Goal: Information Seeking & Learning: Learn about a topic

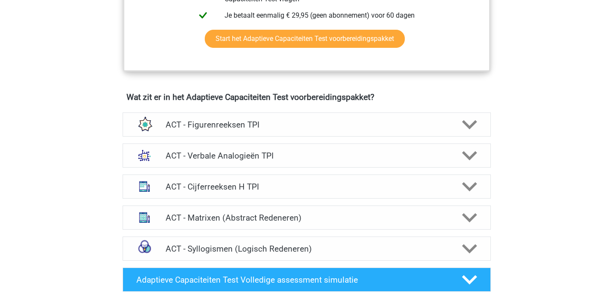
scroll to position [538, 0]
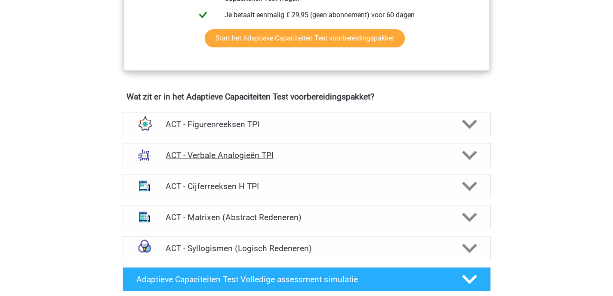
click at [250, 154] on h4 "ACT - Verbale Analogieën TPI" at bounding box center [307, 155] width 282 height 10
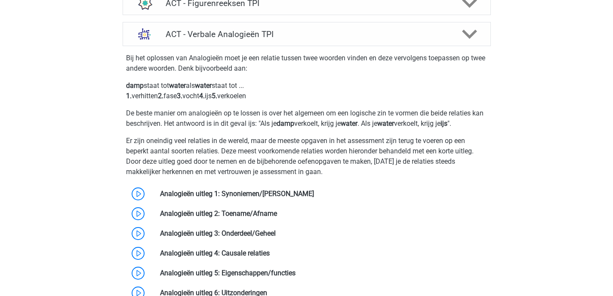
scroll to position [657, 0]
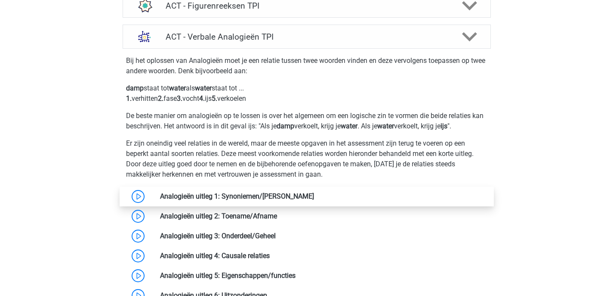
click at [314, 195] on link at bounding box center [314, 196] width 0 height 8
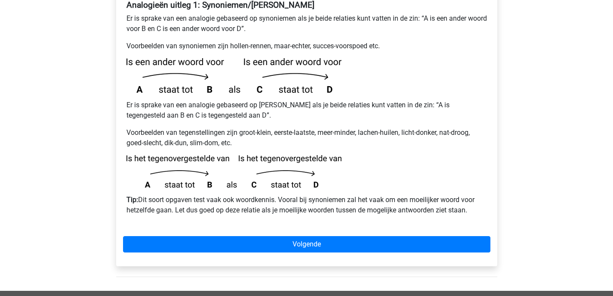
scroll to position [179, 0]
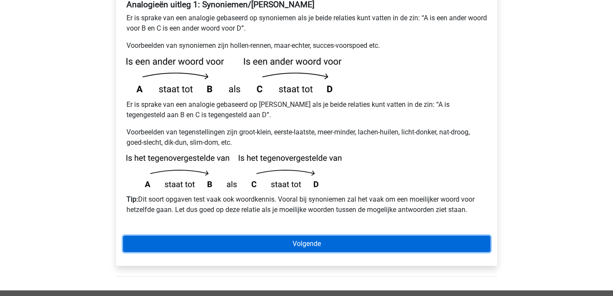
click at [342, 235] on link "Volgende" at bounding box center [306, 243] width 367 height 16
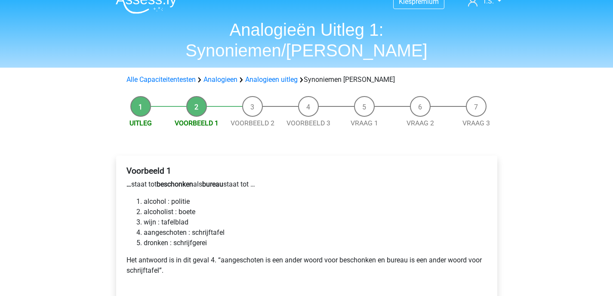
scroll to position [14, 0]
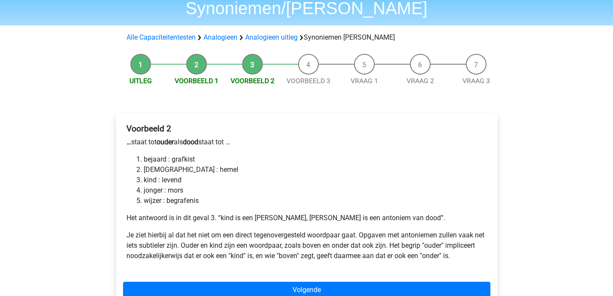
scroll to position [55, 0]
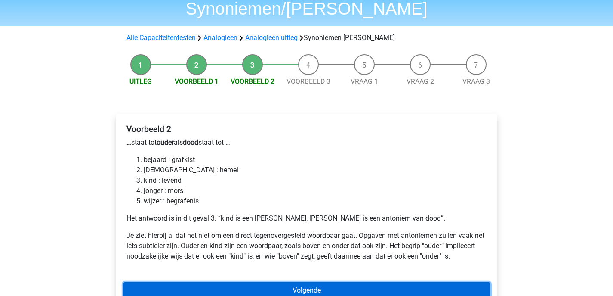
click at [268, 282] on link "Volgende" at bounding box center [306, 290] width 367 height 16
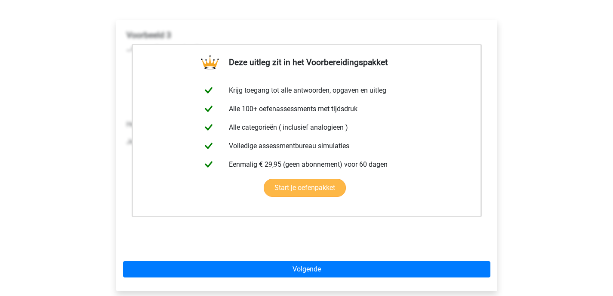
scroll to position [267, 0]
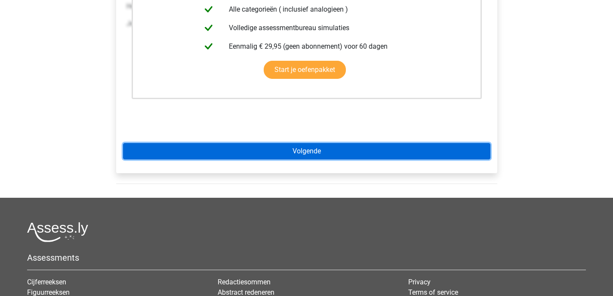
click at [282, 143] on link "Volgende" at bounding box center [306, 151] width 367 height 16
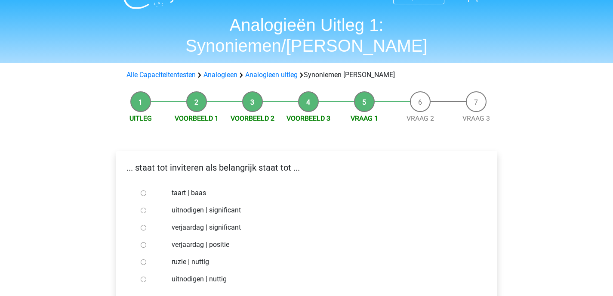
scroll to position [34, 0]
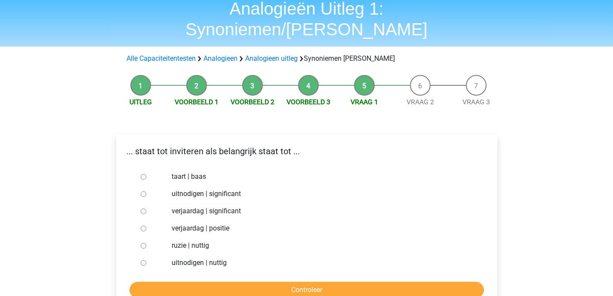
click at [144, 260] on input "uitnodigen | nuttig" at bounding box center [144, 263] width 6 height 6
radio input "true"
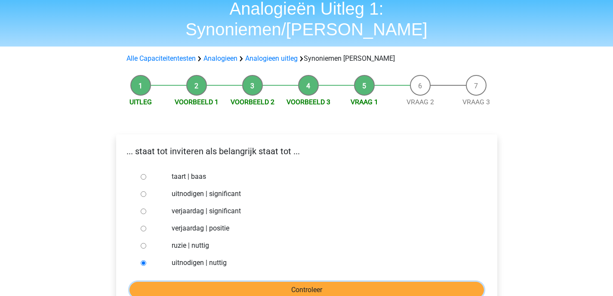
click at [263, 281] on input "Controleer" at bounding box center [307, 289] width 355 height 16
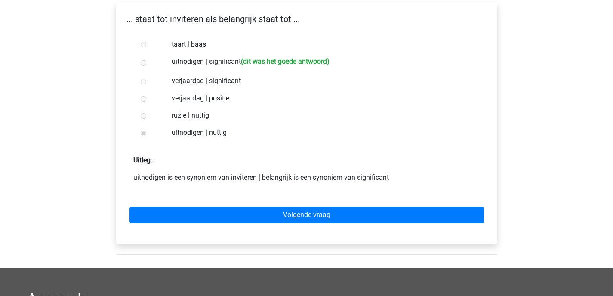
scroll to position [166, 0]
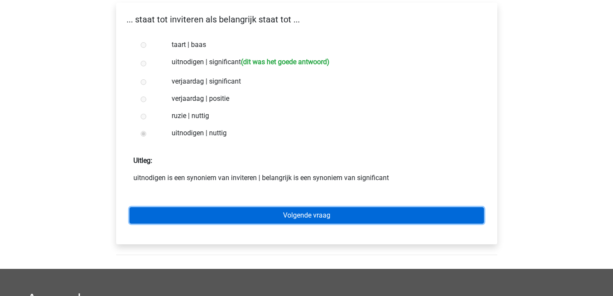
click at [245, 207] on link "Volgende vraag" at bounding box center [307, 215] width 355 height 16
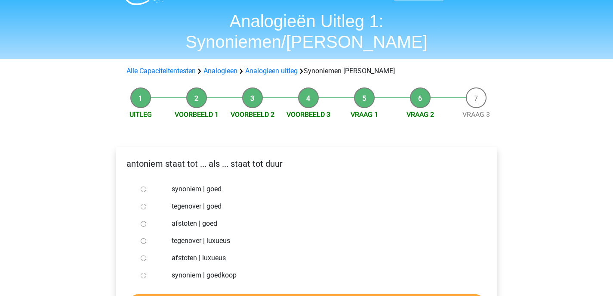
scroll to position [23, 0]
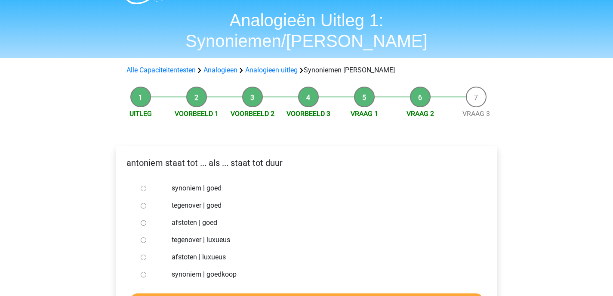
click at [142, 203] on input "tegenover | goed" at bounding box center [144, 206] width 6 height 6
radio input "true"
click at [231, 293] on input "Controleer" at bounding box center [307, 301] width 355 height 16
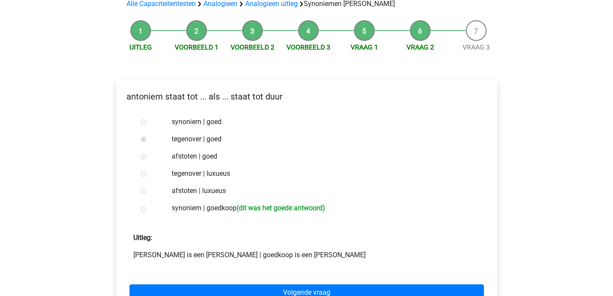
scroll to position [91, 0]
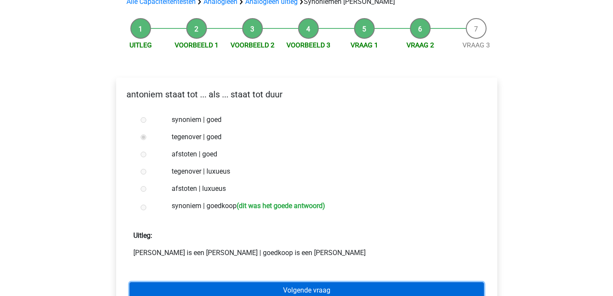
click at [265, 282] on link "Volgende vraag" at bounding box center [307, 290] width 355 height 16
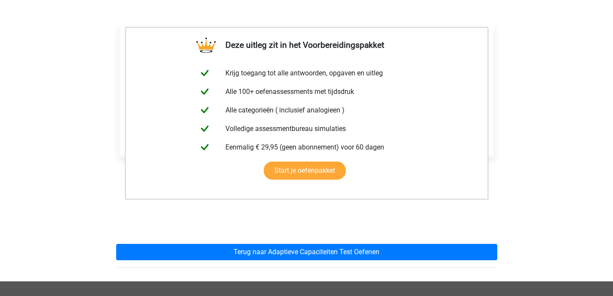
scroll to position [206, 0]
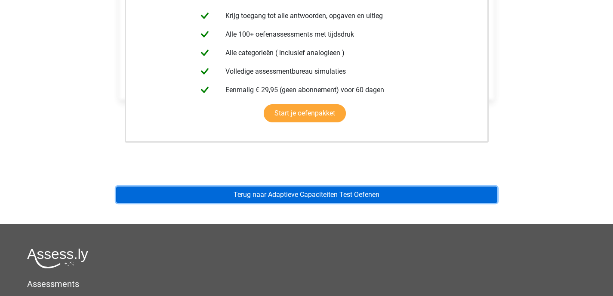
click at [255, 186] on link "Terug naar Adaptieve Capaciteiten Test Oefenen" at bounding box center [306, 194] width 381 height 16
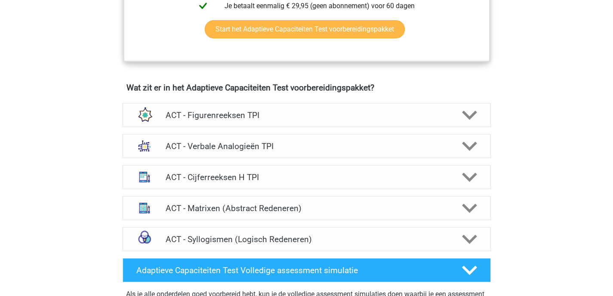
scroll to position [502, 0]
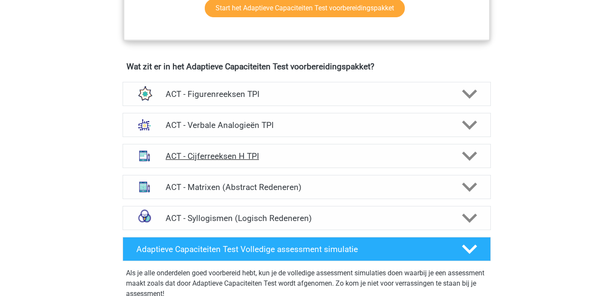
click at [216, 156] on h4 "ACT - Cijferreeksen H TPI" at bounding box center [307, 156] width 282 height 10
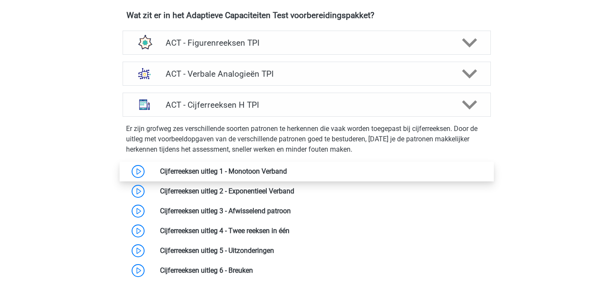
scroll to position [560, 0]
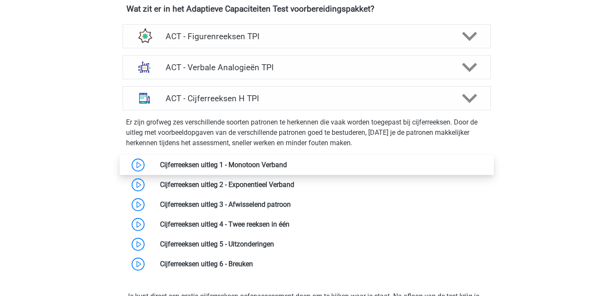
click at [287, 161] on link at bounding box center [287, 165] width 0 height 8
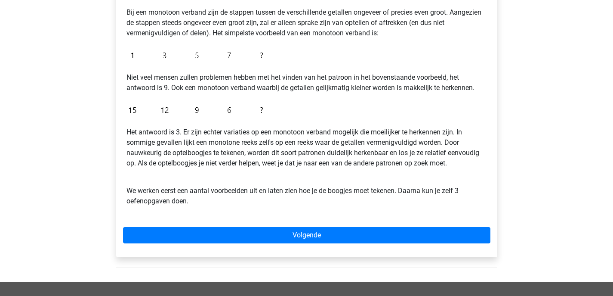
scroll to position [173, 0]
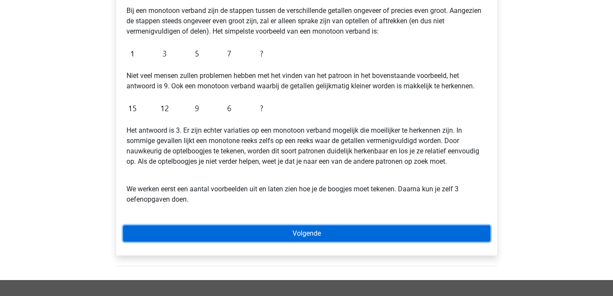
click at [320, 236] on link "Volgende" at bounding box center [306, 233] width 367 height 16
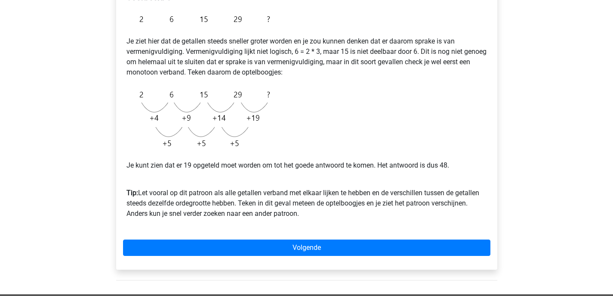
scroll to position [168, 0]
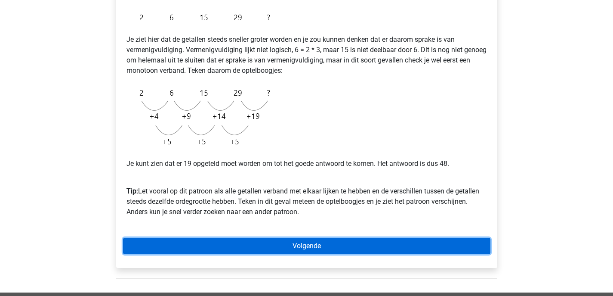
click at [334, 241] on link "Volgende" at bounding box center [306, 246] width 367 height 16
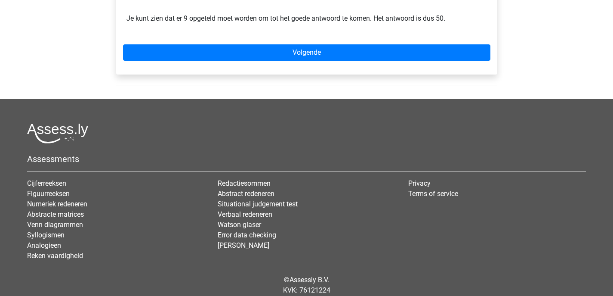
scroll to position [296, 0]
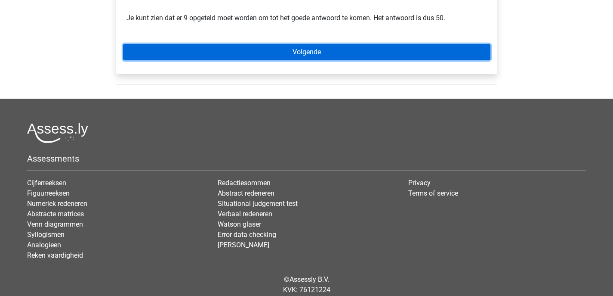
click at [265, 53] on link "Volgende" at bounding box center [306, 52] width 367 height 16
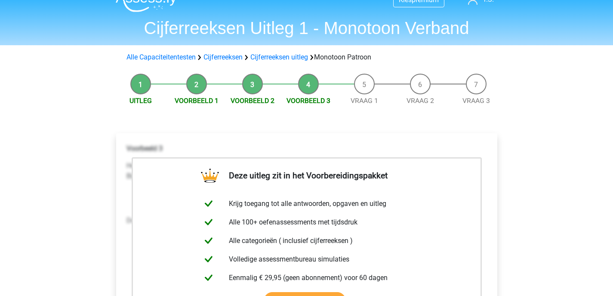
scroll to position [206, 0]
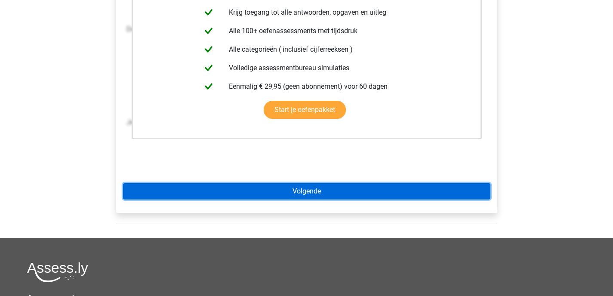
click at [296, 191] on link "Volgende" at bounding box center [306, 191] width 367 height 16
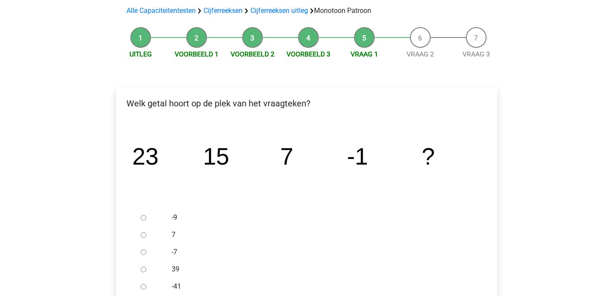
scroll to position [81, 0]
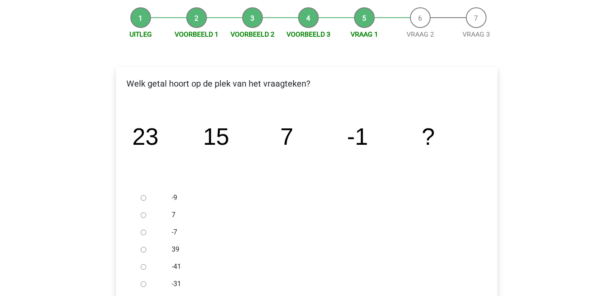
click at [143, 196] on input "-9" at bounding box center [144, 198] width 6 height 6
radio input "true"
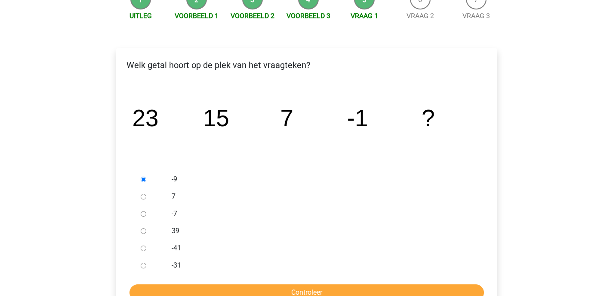
scroll to position [220, 0]
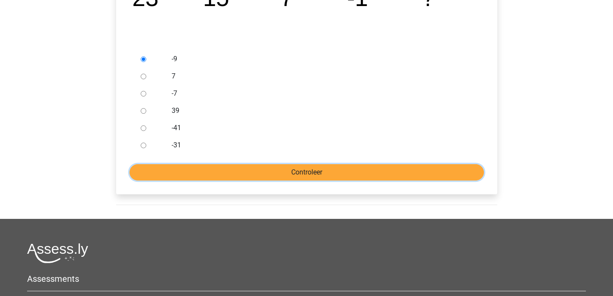
click at [185, 173] on input "Controleer" at bounding box center [307, 172] width 355 height 16
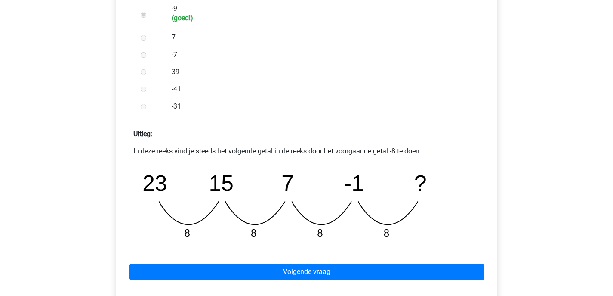
scroll to position [284, 0]
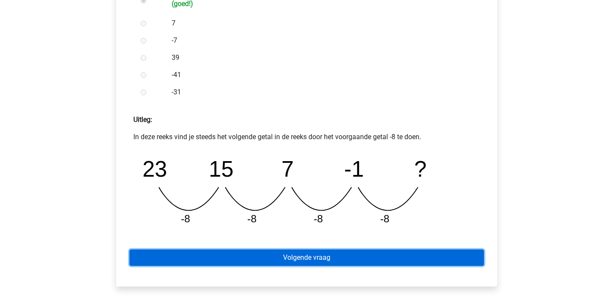
click at [305, 259] on link "Volgende vraag" at bounding box center [307, 257] width 355 height 16
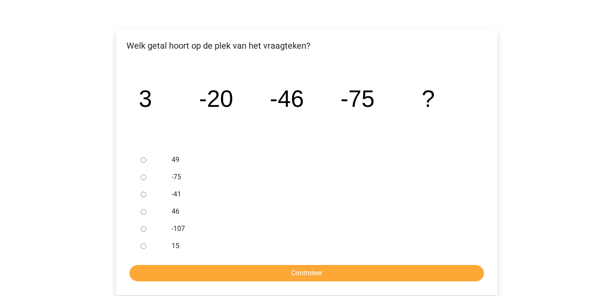
scroll to position [120, 0]
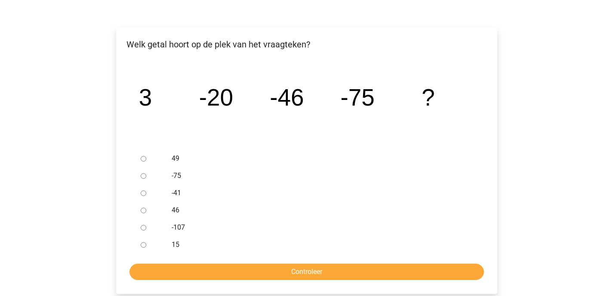
click at [142, 225] on input "-107" at bounding box center [144, 228] width 6 height 6
radio input "true"
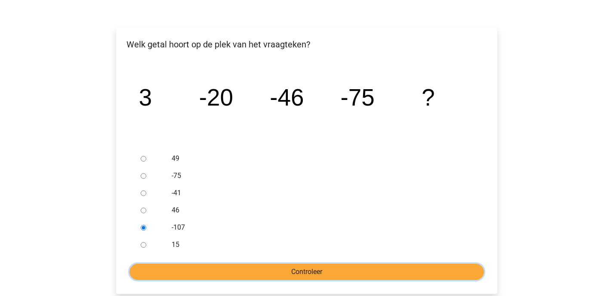
click at [220, 270] on input "Controleer" at bounding box center [307, 271] width 355 height 16
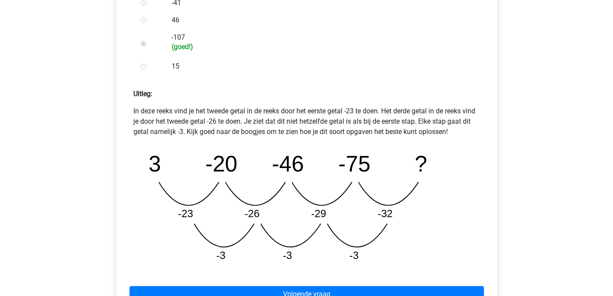
scroll to position [348, 0]
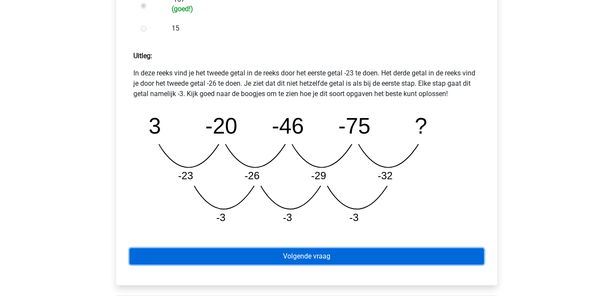
click at [288, 257] on link "Volgende vraag" at bounding box center [307, 256] width 355 height 16
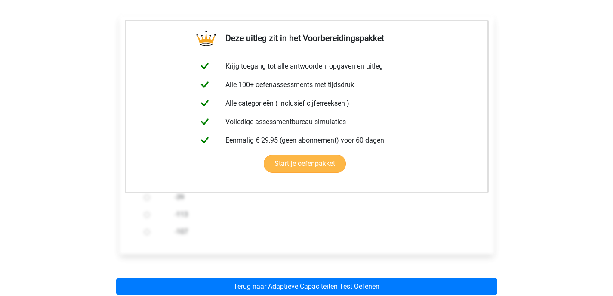
scroll to position [170, 0]
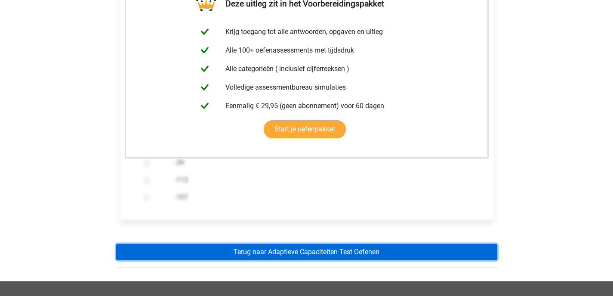
click at [286, 253] on link "Terug naar Adaptieve Capaciteiten Test Oefenen" at bounding box center [306, 252] width 381 height 16
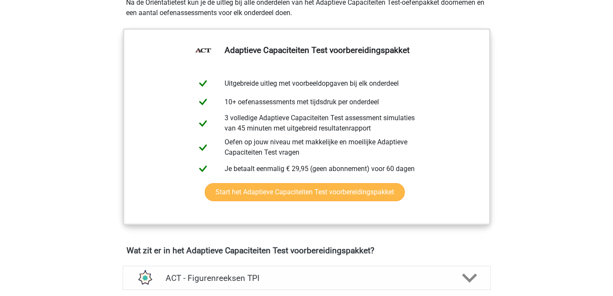
scroll to position [436, 0]
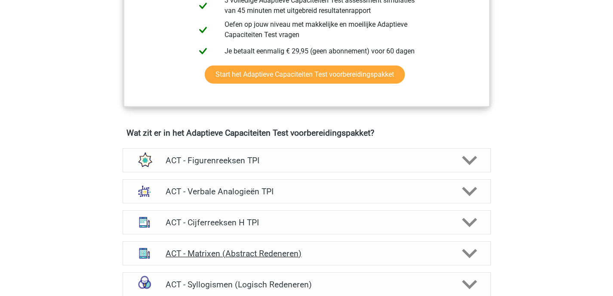
click at [213, 251] on h4 "ACT - Matrixen (Abstract Redeneren)" at bounding box center [307, 253] width 282 height 10
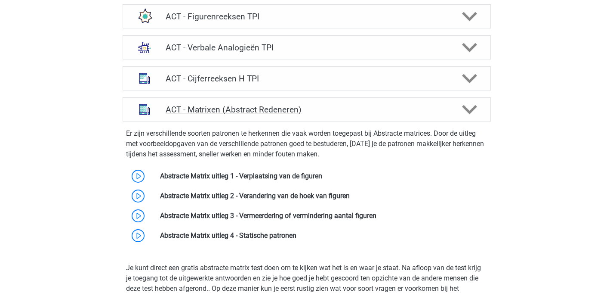
scroll to position [626, 0]
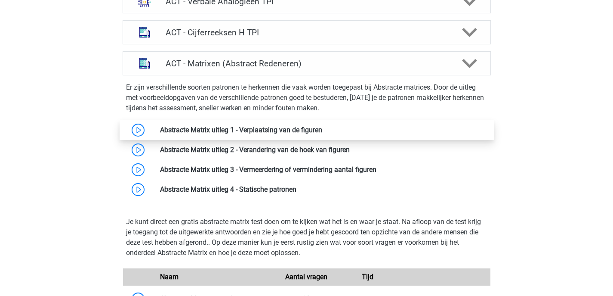
click at [322, 127] on link at bounding box center [322, 130] width 0 height 8
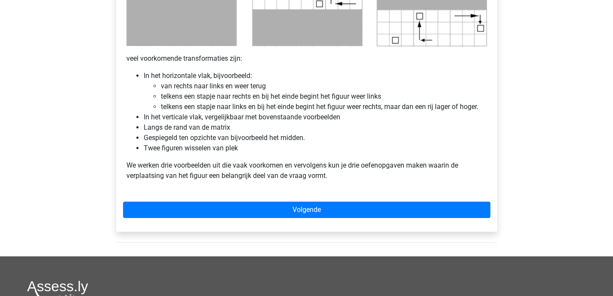
scroll to position [513, 0]
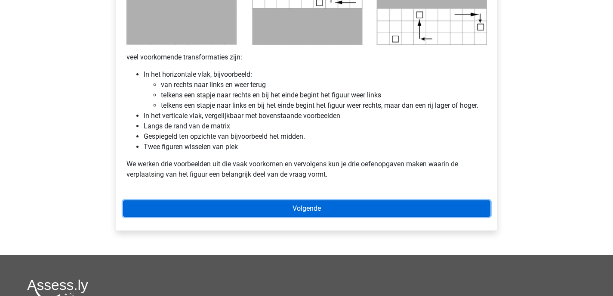
click at [311, 210] on link "Volgende" at bounding box center [306, 208] width 367 height 16
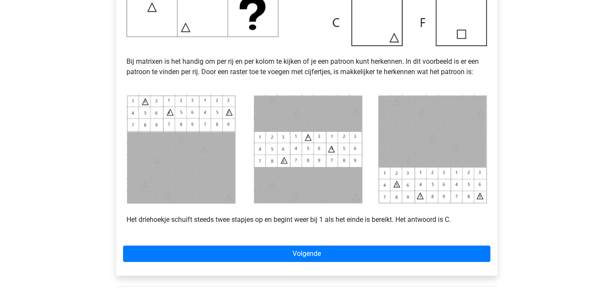
scroll to position [323, 0]
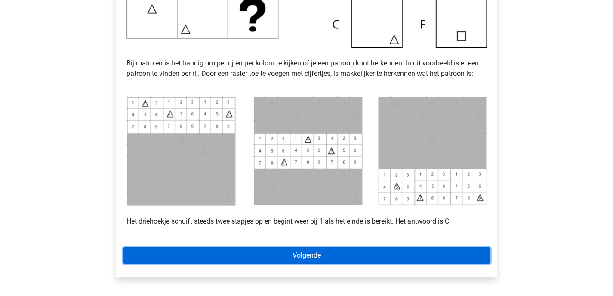
click at [332, 254] on link "Volgende" at bounding box center [306, 255] width 367 height 16
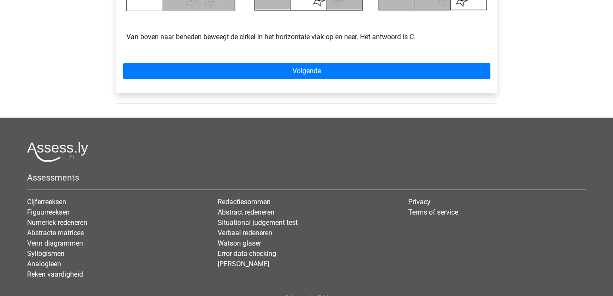
scroll to position [532, 0]
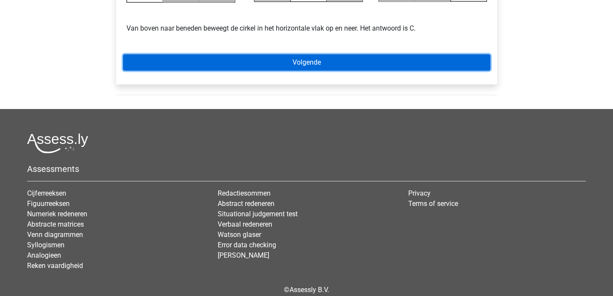
click at [322, 58] on link "Volgende" at bounding box center [306, 62] width 367 height 16
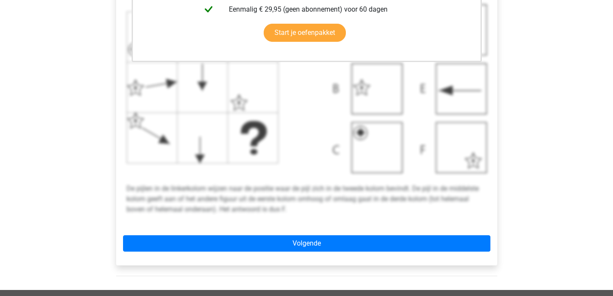
scroll to position [309, 0]
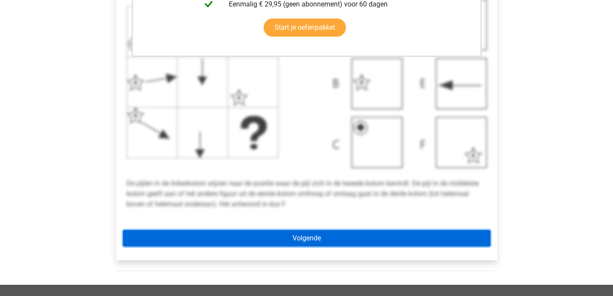
click at [312, 232] on link "Volgende" at bounding box center [306, 238] width 367 height 16
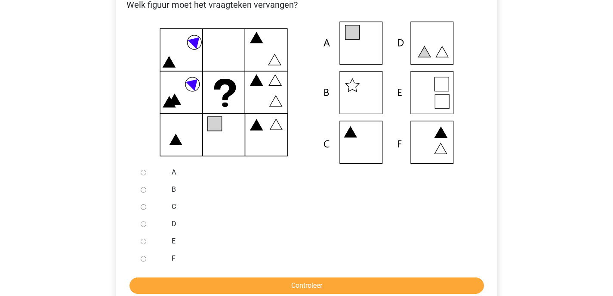
scroll to position [151, 0]
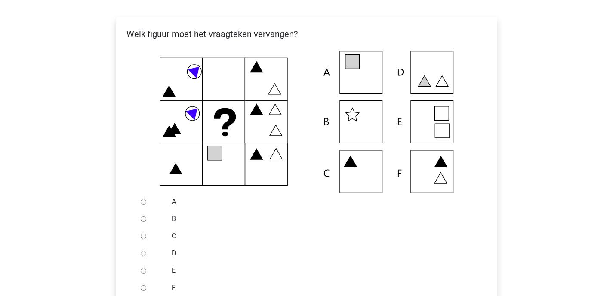
click at [144, 271] on input "E" at bounding box center [144, 271] width 6 height 6
radio input "true"
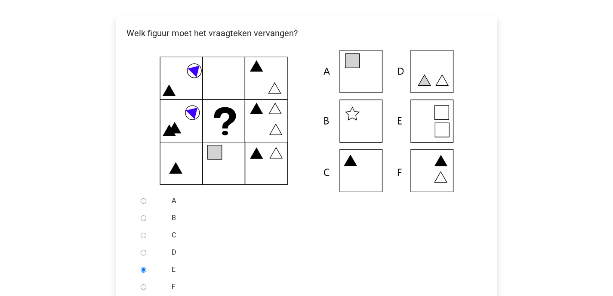
scroll to position [318, 0]
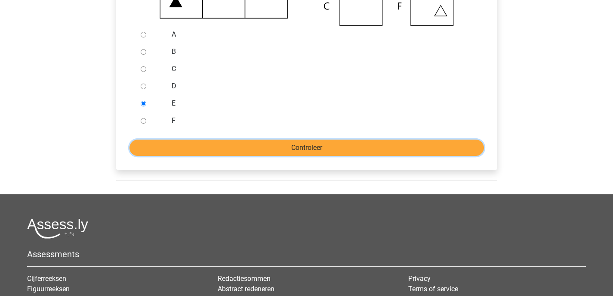
click at [241, 148] on input "Controleer" at bounding box center [307, 147] width 355 height 16
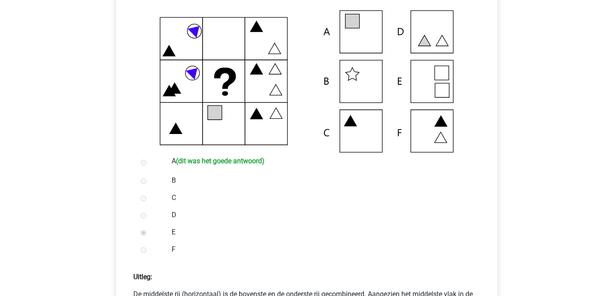
scroll to position [322, 0]
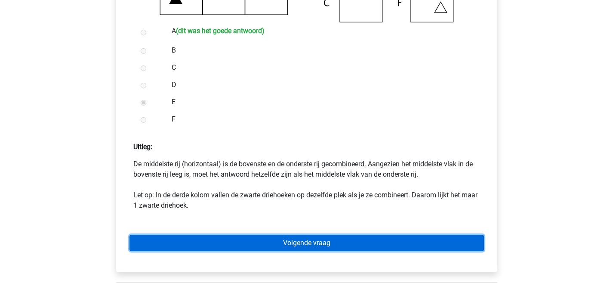
click at [262, 236] on link "Volgende vraag" at bounding box center [307, 243] width 355 height 16
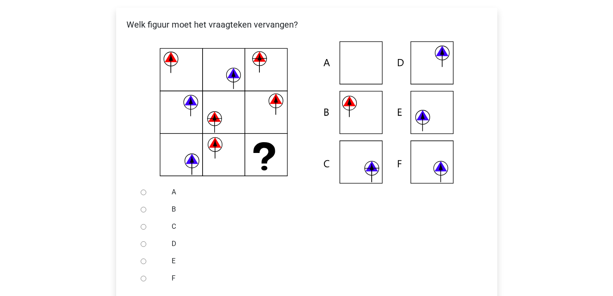
scroll to position [165, 0]
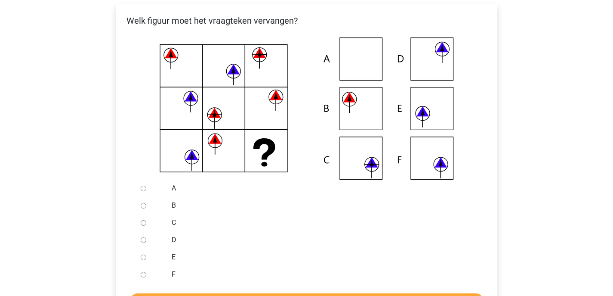
click at [143, 274] on input "F" at bounding box center [144, 275] width 6 height 6
radio input "true"
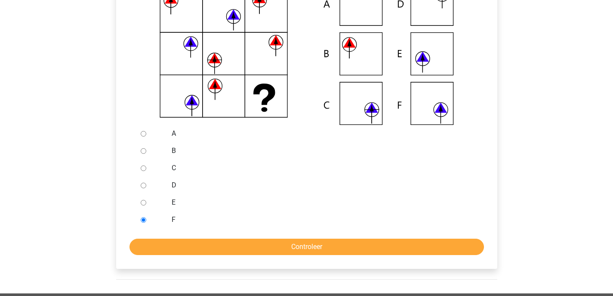
scroll to position [220, 0]
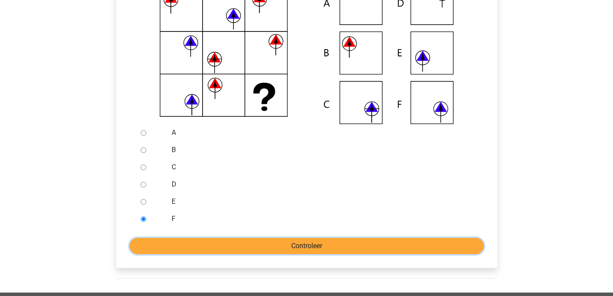
click at [251, 251] on input "Controleer" at bounding box center [307, 246] width 355 height 16
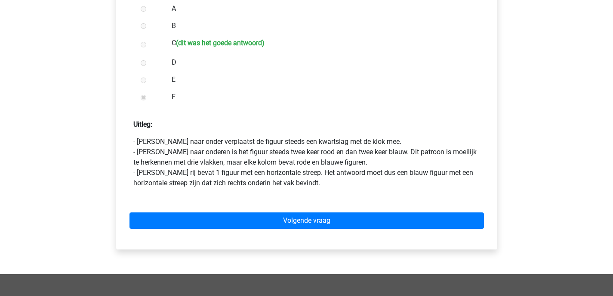
scroll to position [366, 0]
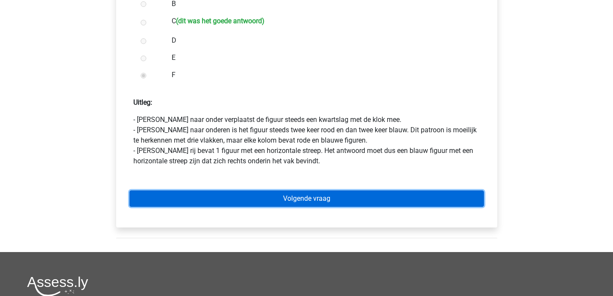
click at [279, 198] on link "Volgende vraag" at bounding box center [307, 198] width 355 height 16
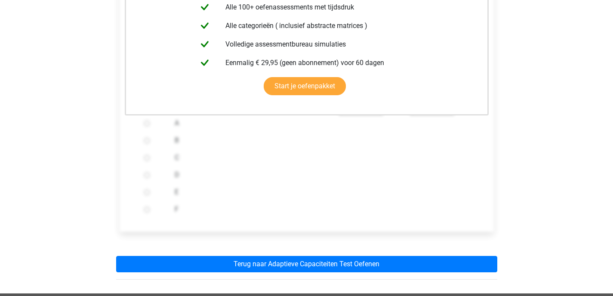
scroll to position [238, 0]
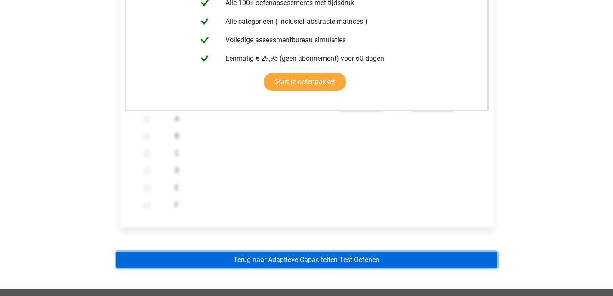
click at [293, 256] on link "Terug naar Adaptieve Capaciteiten Test Oefenen" at bounding box center [306, 259] width 381 height 16
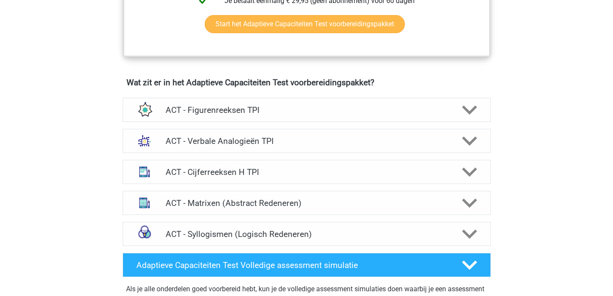
scroll to position [499, 0]
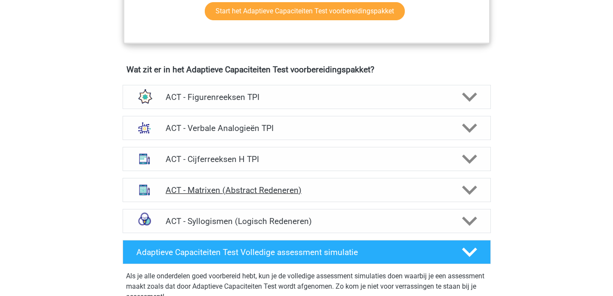
click at [242, 190] on h4 "ACT - Matrixen (Abstract Redeneren)" at bounding box center [307, 190] width 282 height 10
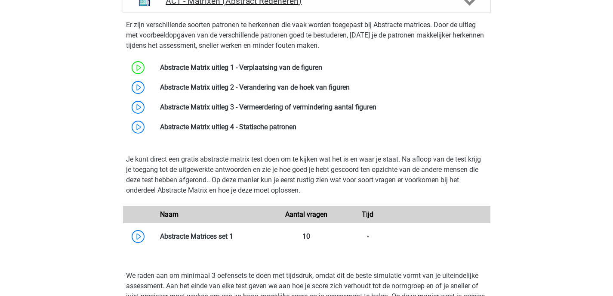
scroll to position [688, 0]
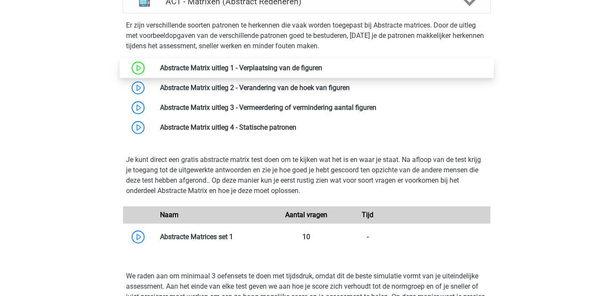
click at [322, 67] on link at bounding box center [322, 68] width 0 height 8
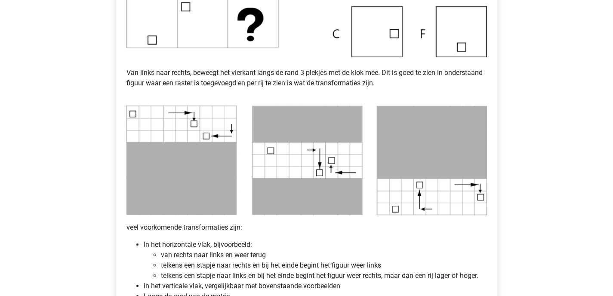
scroll to position [274, 0]
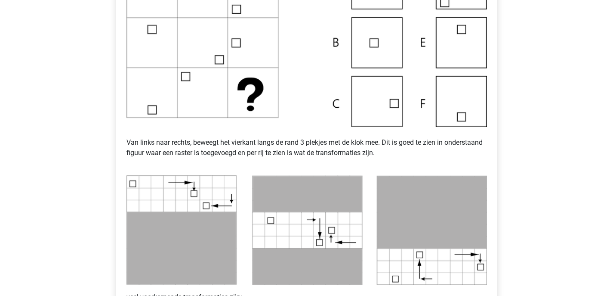
click at [371, 101] on img at bounding box center [307, 42] width 361 height 169
click at [392, 103] on img at bounding box center [307, 42] width 361 height 169
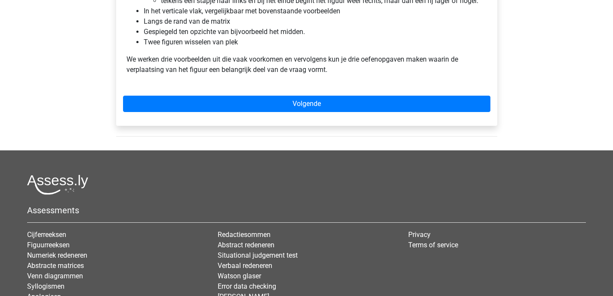
scroll to position [618, 0]
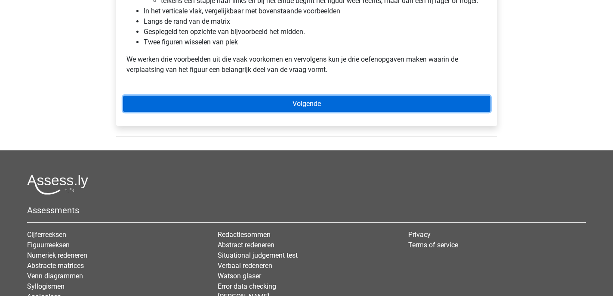
click at [253, 100] on link "Volgende" at bounding box center [306, 104] width 367 height 16
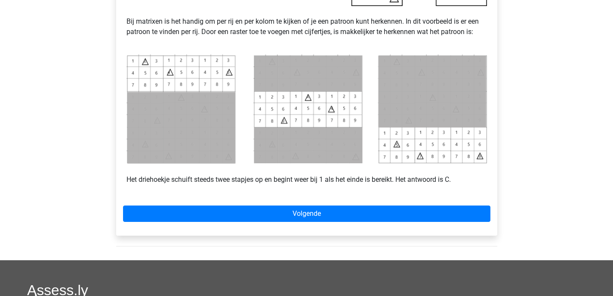
scroll to position [380, 0]
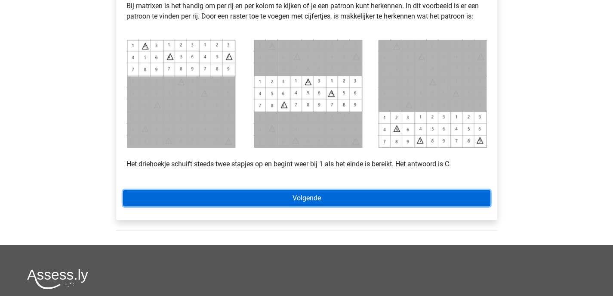
click at [330, 198] on link "Volgende" at bounding box center [306, 198] width 367 height 16
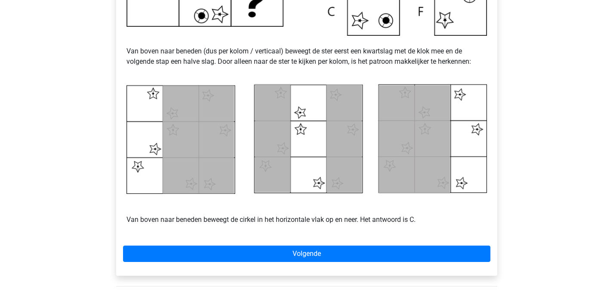
scroll to position [370, 0]
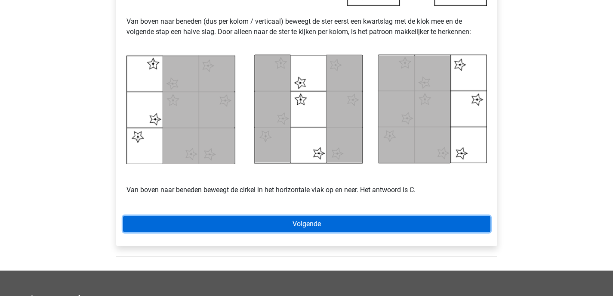
click at [300, 222] on link "Volgende" at bounding box center [306, 224] width 367 height 16
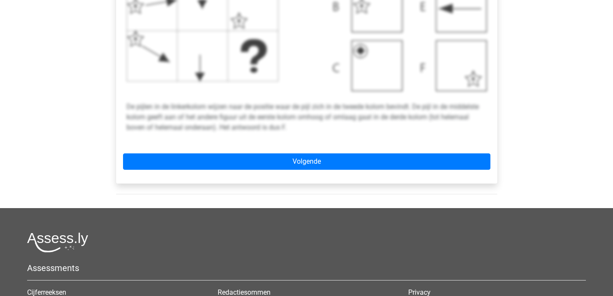
scroll to position [386, 0]
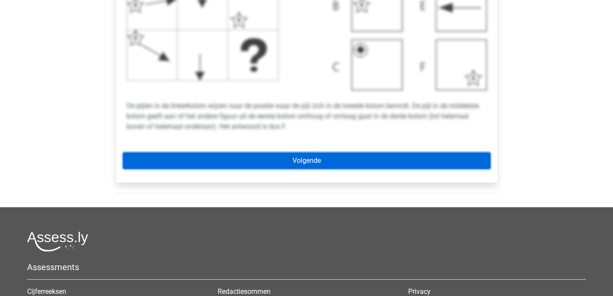
click at [290, 165] on link "Volgende" at bounding box center [306, 160] width 367 height 16
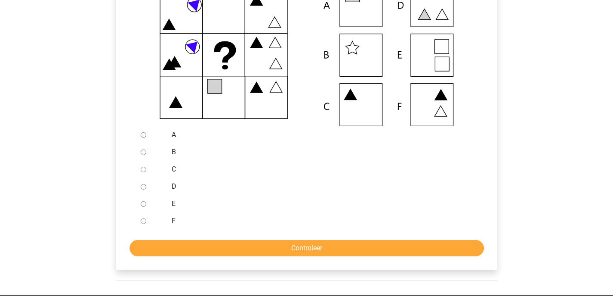
scroll to position [226, 0]
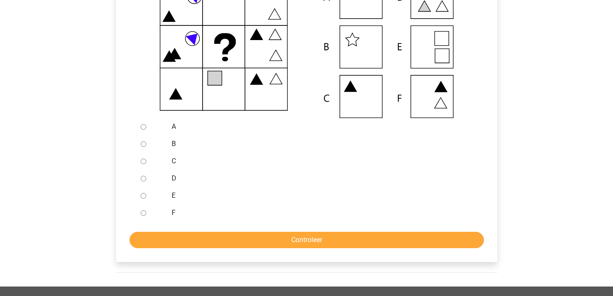
click at [145, 127] on input "A" at bounding box center [144, 127] width 6 height 6
radio input "true"
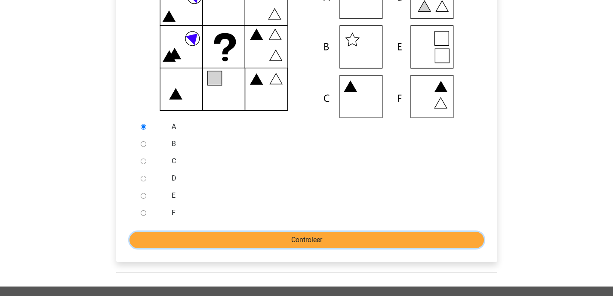
click at [282, 237] on input "Controleer" at bounding box center [307, 240] width 355 height 16
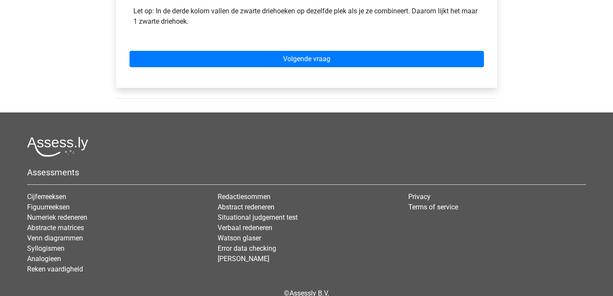
scroll to position [401, 0]
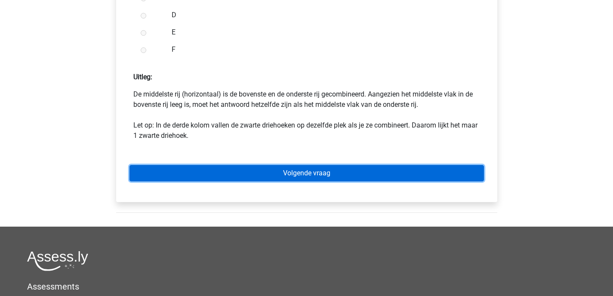
click at [254, 176] on link "Volgende vraag" at bounding box center [307, 173] width 355 height 16
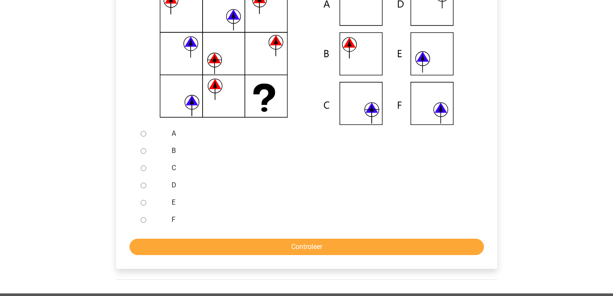
scroll to position [205, 0]
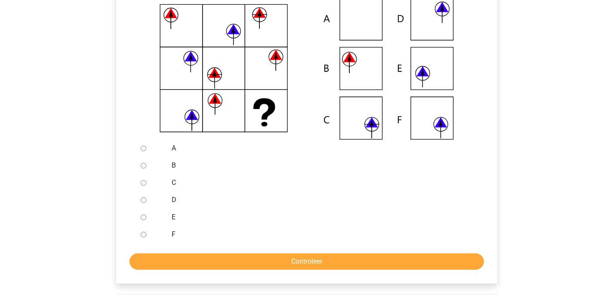
click at [145, 183] on input "C" at bounding box center [144, 183] width 6 height 6
radio input "true"
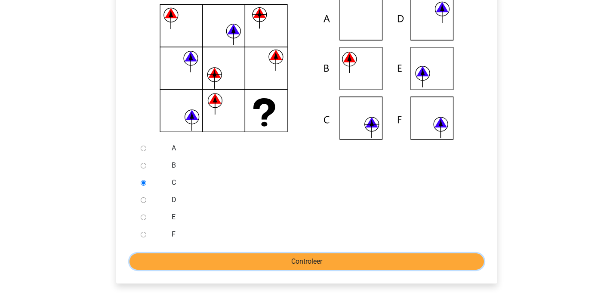
click at [281, 263] on input "Controleer" at bounding box center [307, 261] width 355 height 16
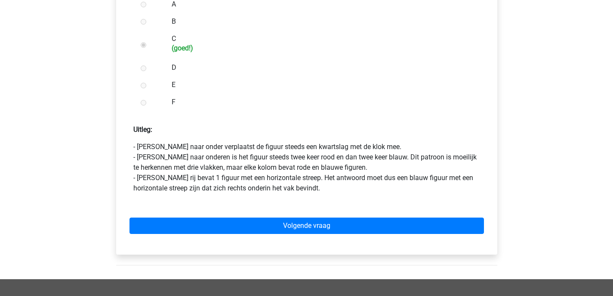
scroll to position [349, 0]
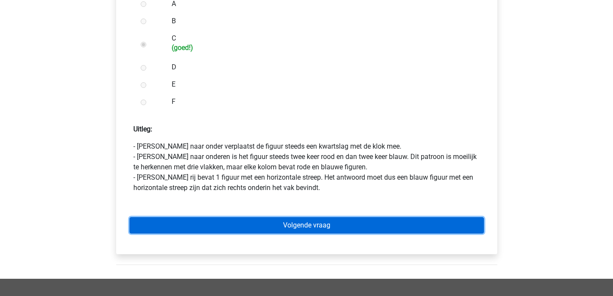
click at [281, 229] on link "Volgende vraag" at bounding box center [307, 225] width 355 height 16
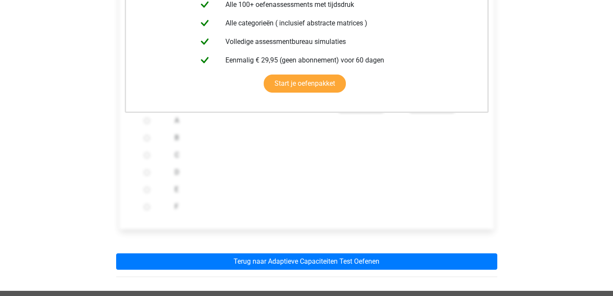
scroll to position [259, 0]
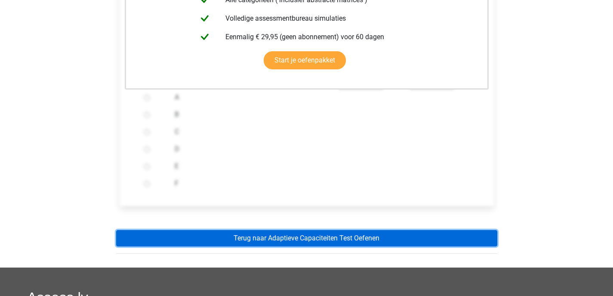
click at [281, 237] on link "Terug naar Adaptieve Capaciteiten Test Oefenen" at bounding box center [306, 238] width 381 height 16
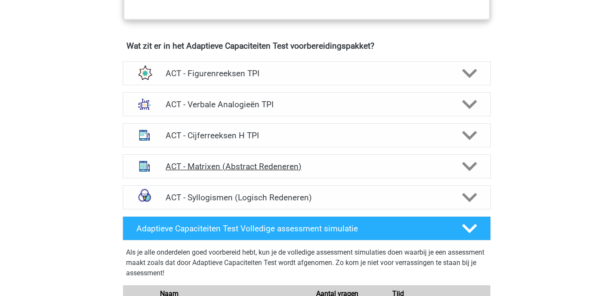
scroll to position [540, 0]
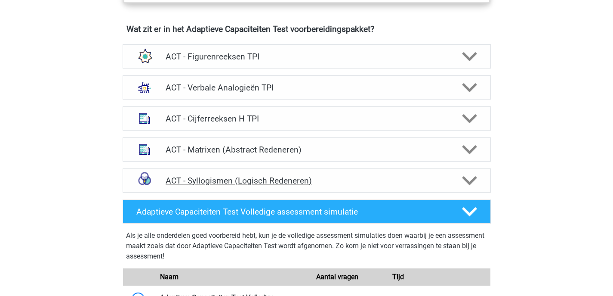
click at [254, 182] on h4 "ACT - Syllogismen (Logisch Redeneren)" at bounding box center [307, 181] width 282 height 10
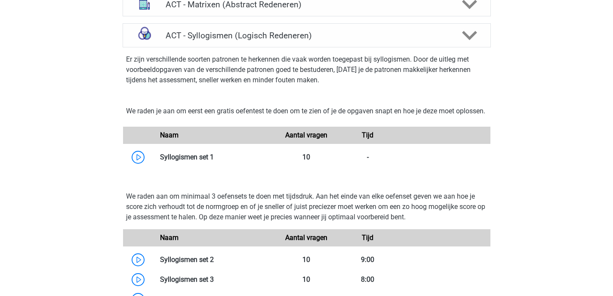
scroll to position [747, 0]
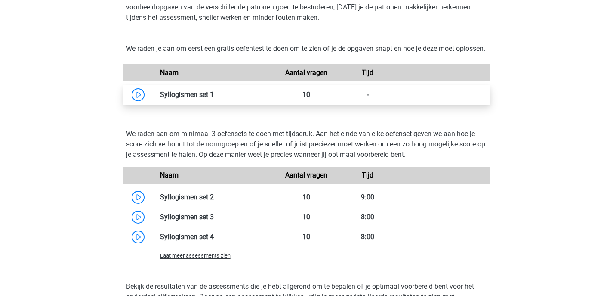
click at [214, 99] on link at bounding box center [214, 94] width 0 height 8
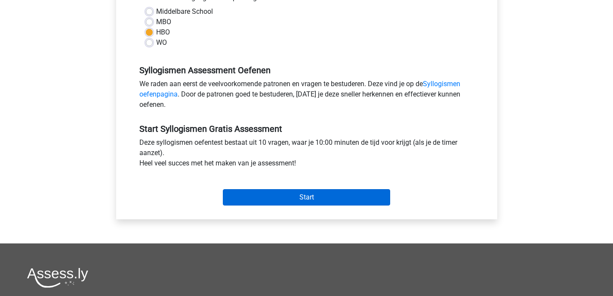
scroll to position [210, 0]
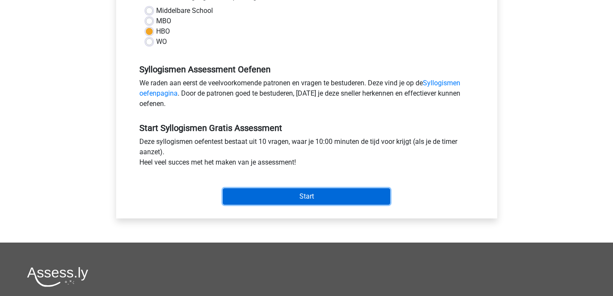
click at [294, 199] on input "Start" at bounding box center [306, 196] width 167 height 16
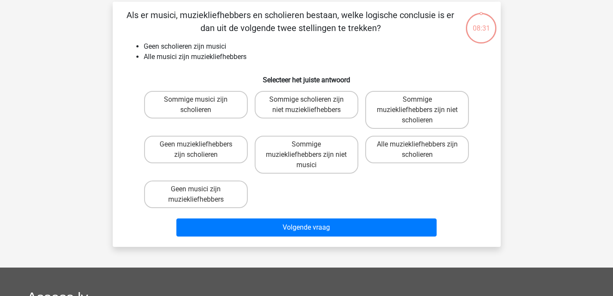
scroll to position [19, 0]
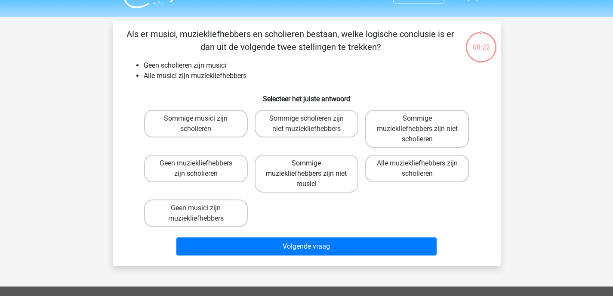
click at [315, 180] on label "Sommige muziekliefhebbers zijn niet musici" at bounding box center [307, 173] width 104 height 38
click at [312, 169] on input "Sommige muziekliefhebbers zijn niet musici" at bounding box center [309, 166] width 6 height 6
radio input "true"
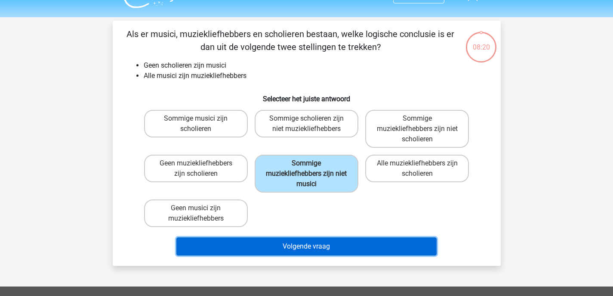
click at [324, 242] on button "Volgende vraag" at bounding box center [306, 246] width 260 height 18
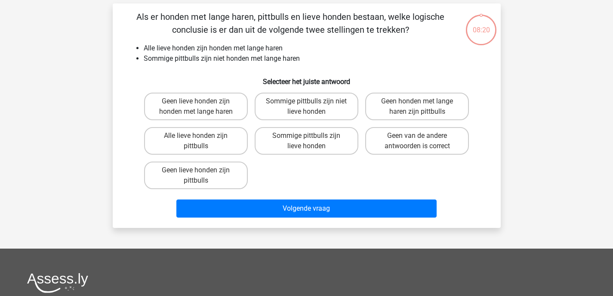
scroll to position [40, 0]
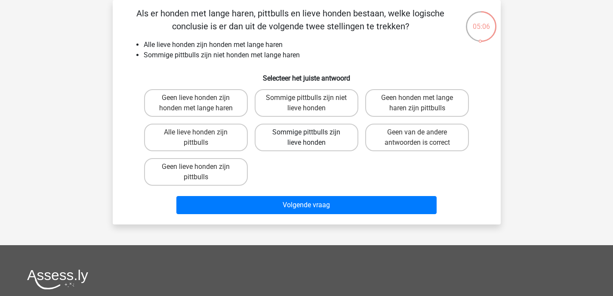
click at [323, 141] on label "Sommige pittbulls zijn lieve honden" at bounding box center [307, 137] width 104 height 28
click at [312, 138] on input "Sommige pittbulls zijn lieve honden" at bounding box center [309, 135] width 6 height 6
radio input "true"
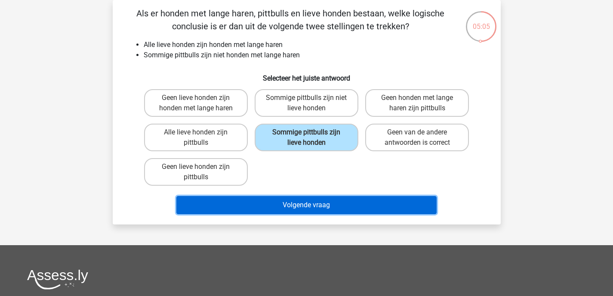
click at [315, 201] on button "Volgende vraag" at bounding box center [306, 205] width 260 height 18
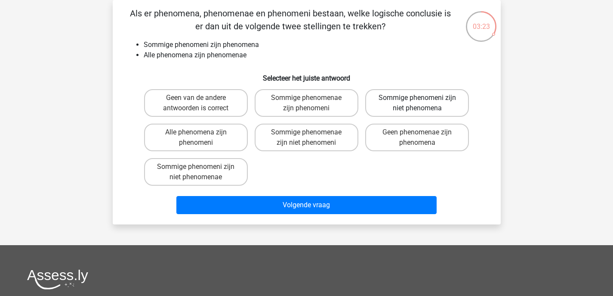
click at [422, 105] on label "Sommige phenomeni zijn niet phenomena" at bounding box center [417, 103] width 104 height 28
click at [422, 103] on input "Sommige phenomeni zijn niet phenomena" at bounding box center [420, 101] width 6 height 6
radio input "true"
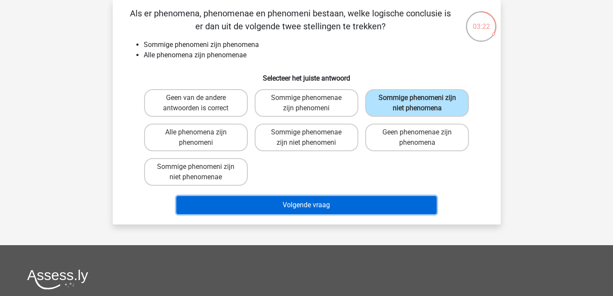
click at [394, 210] on button "Volgende vraag" at bounding box center [306, 205] width 260 height 18
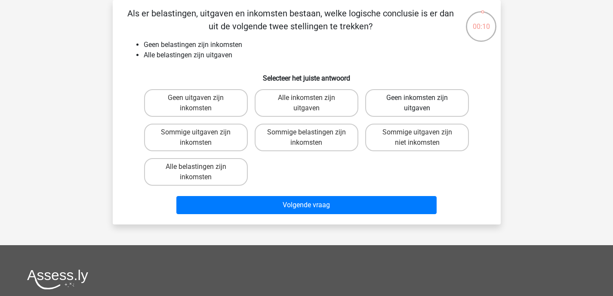
click at [444, 104] on label "Geen inkomsten zijn uitgaven" at bounding box center [417, 103] width 104 height 28
click at [423, 103] on input "Geen inkomsten zijn uitgaven" at bounding box center [420, 101] width 6 height 6
radio input "true"
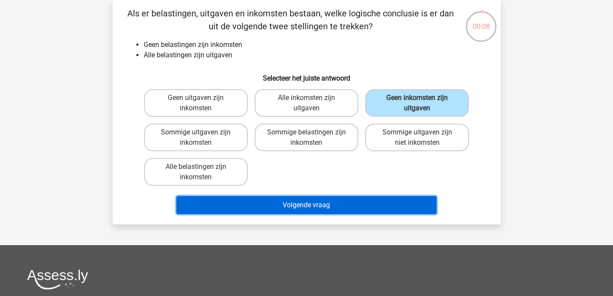
click at [415, 207] on button "Volgende vraag" at bounding box center [306, 205] width 260 height 18
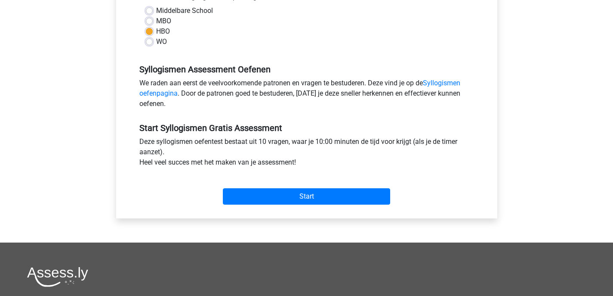
scroll to position [225, 0]
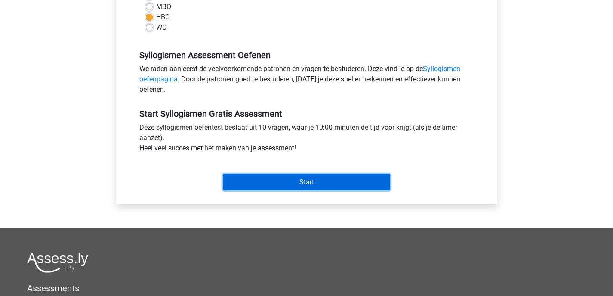
click at [300, 177] on input "Start" at bounding box center [306, 182] width 167 height 16
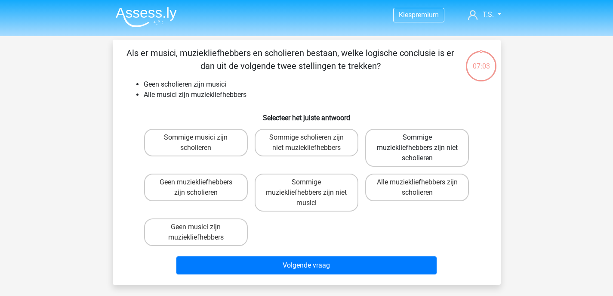
click at [419, 148] on label "Sommige muziekliefhebbers zijn niet scholieren" at bounding box center [417, 148] width 104 height 38
click at [419, 143] on input "Sommige muziekliefhebbers zijn niet scholieren" at bounding box center [420, 140] width 6 height 6
radio input "true"
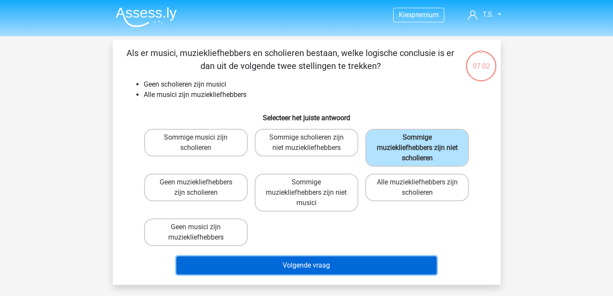
click at [344, 266] on button "Volgende vraag" at bounding box center [306, 265] width 260 height 18
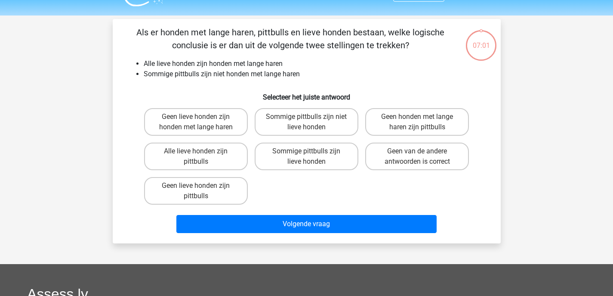
scroll to position [40, 0]
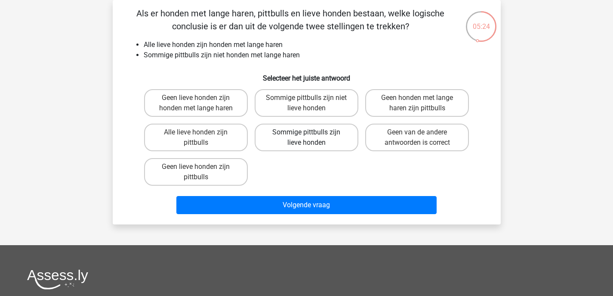
click at [325, 138] on label "Sommige pittbulls zijn lieve honden" at bounding box center [307, 137] width 104 height 28
click at [312, 138] on input "Sommige pittbulls zijn lieve honden" at bounding box center [309, 135] width 6 height 6
radio input "true"
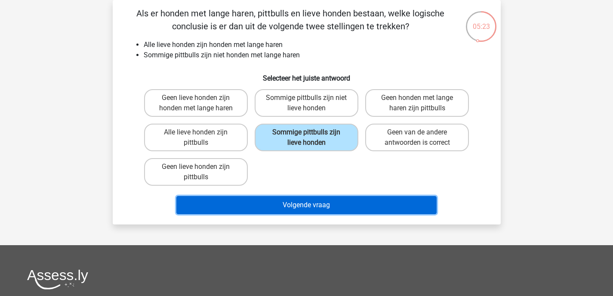
click at [334, 205] on button "Volgende vraag" at bounding box center [306, 205] width 260 height 18
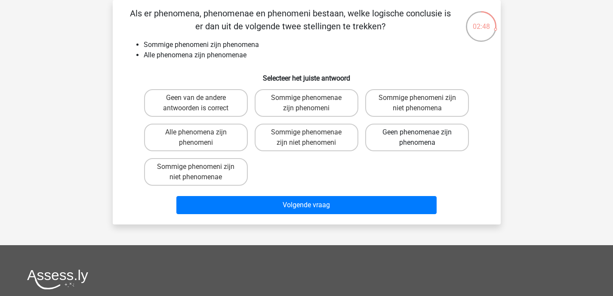
click at [406, 141] on label "Geen phenomenae zijn phenomena" at bounding box center [417, 137] width 104 height 28
click at [417, 138] on input "Geen phenomenae zijn phenomena" at bounding box center [420, 135] width 6 height 6
radio input "true"
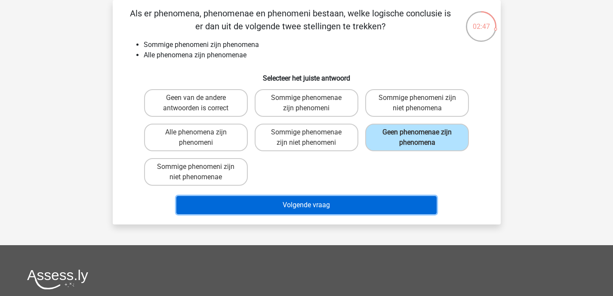
click at [366, 204] on button "Volgende vraag" at bounding box center [306, 205] width 260 height 18
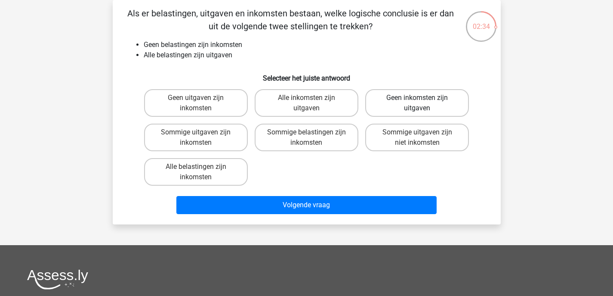
click at [388, 108] on label "Geen inkomsten zijn uitgaven" at bounding box center [417, 103] width 104 height 28
click at [417, 103] on input "Geen inkomsten zijn uitgaven" at bounding box center [420, 101] width 6 height 6
radio input "true"
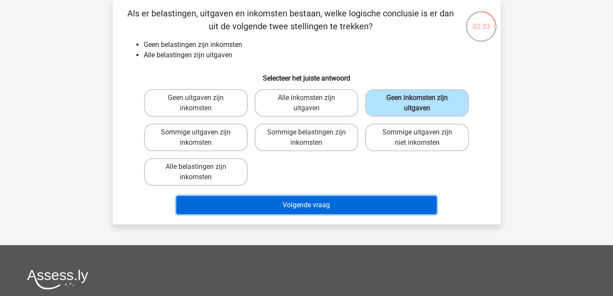
click at [377, 201] on button "Volgende vraag" at bounding box center [306, 205] width 260 height 18
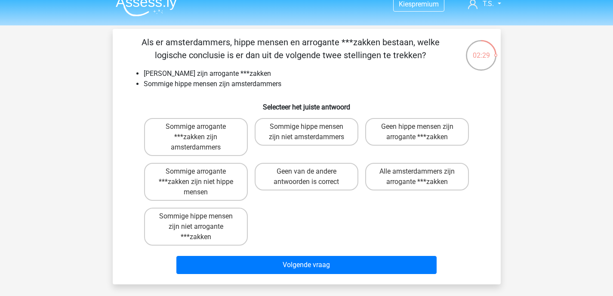
scroll to position [2, 0]
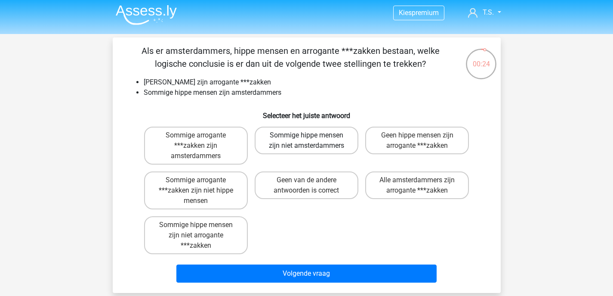
click at [317, 133] on label "Sommige hippe mensen zijn niet amsterdammers" at bounding box center [307, 141] width 104 height 28
click at [312, 135] on input "Sommige hippe mensen zijn niet amsterdammers" at bounding box center [309, 138] width 6 height 6
radio input "true"
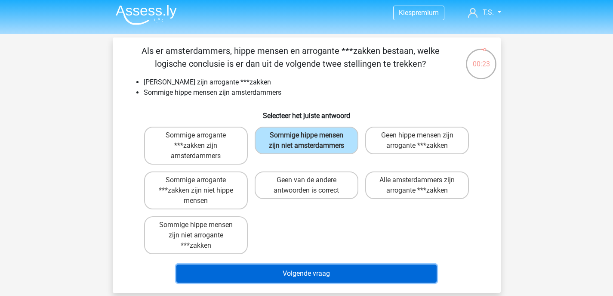
click at [318, 267] on button "Volgende vraag" at bounding box center [306, 273] width 260 height 18
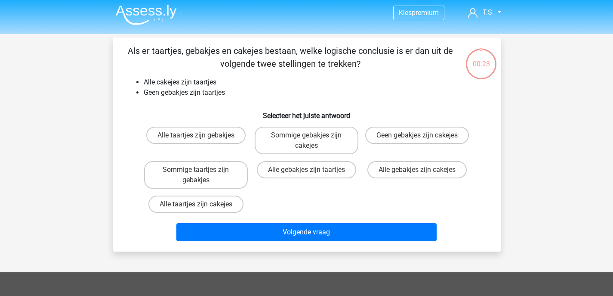
scroll to position [40, 0]
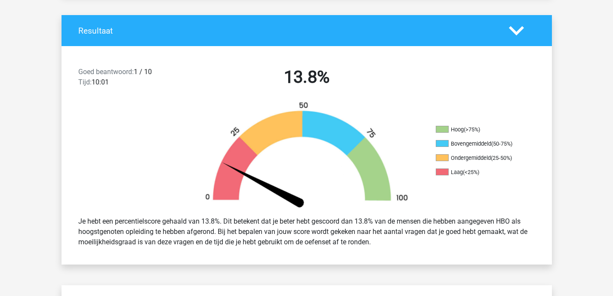
scroll to position [181, 0]
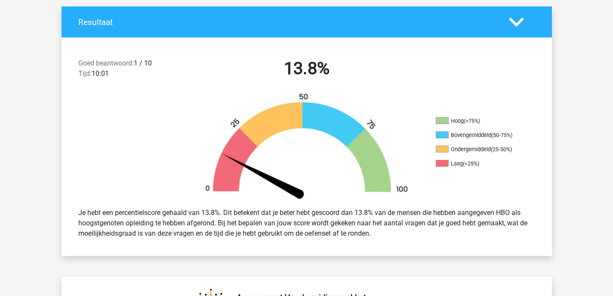
click at [470, 188] on div "Hoog (>75%) Bovengemiddeld (50-75%) Ondergemiddeld (25-50%) Laag (<25%)" at bounding box center [307, 147] width 491 height 108
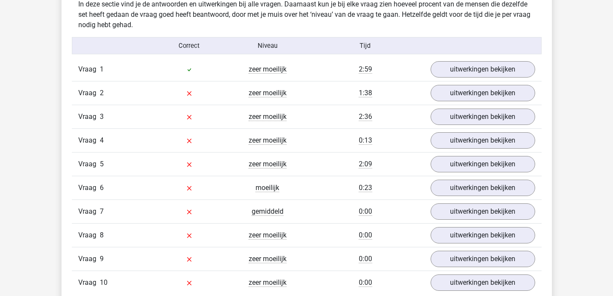
scroll to position [685, 0]
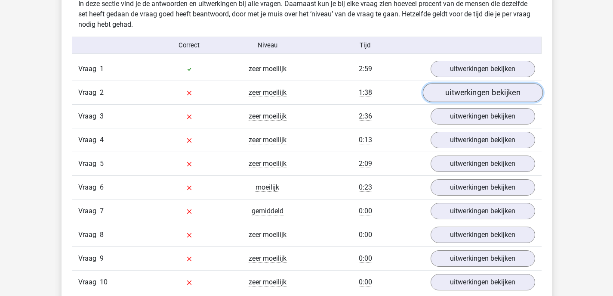
click at [472, 90] on link "uitwerkingen bekijken" at bounding box center [483, 92] width 120 height 19
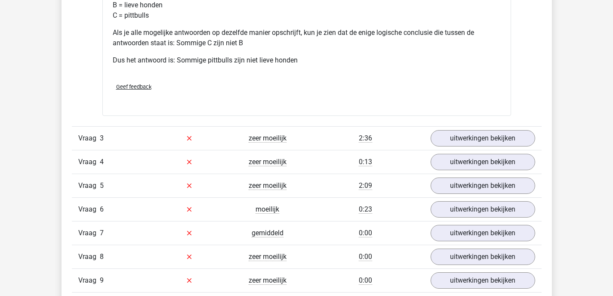
scroll to position [1028, 0]
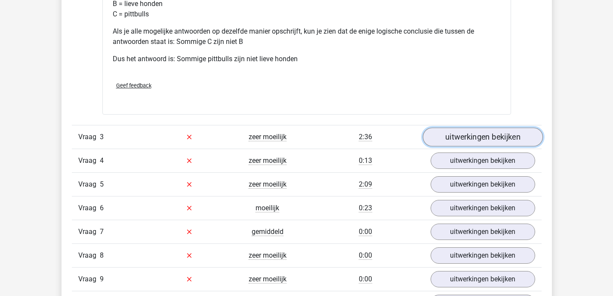
click at [462, 139] on link "uitwerkingen bekijken" at bounding box center [483, 136] width 120 height 19
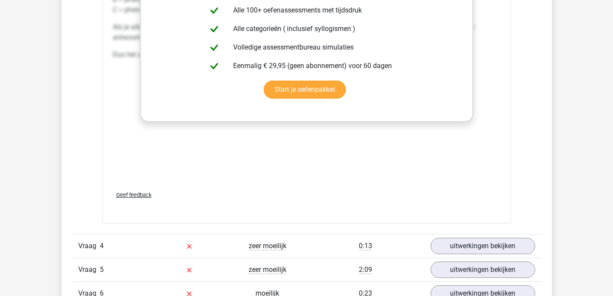
scroll to position [1387, 0]
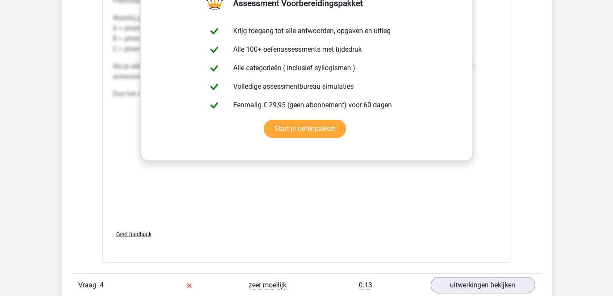
click at [377, 177] on div "Het is handig om de stellingen makkelijker op te schrijven: Premisse 1: Sommige…" at bounding box center [307, 94] width 388 height 258
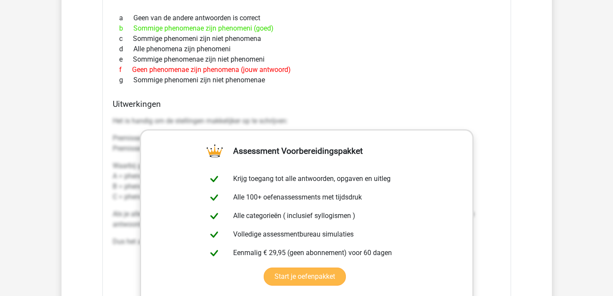
scroll to position [1242, 0]
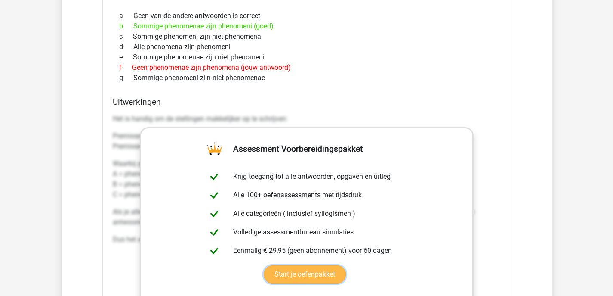
click at [346, 265] on link "Start je oefenpakket" at bounding box center [305, 274] width 82 height 18
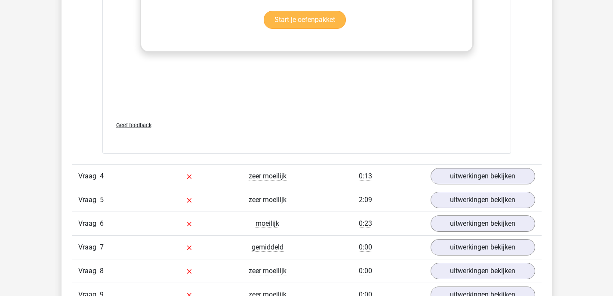
scroll to position [1501, 0]
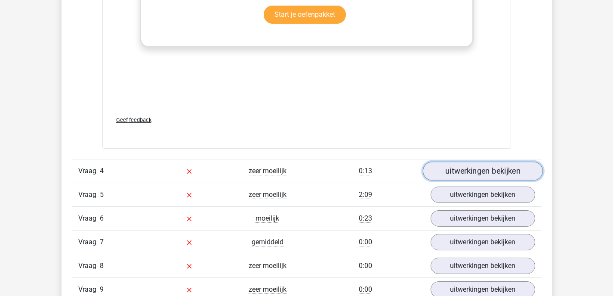
click at [445, 168] on link "uitwerkingen bekijken" at bounding box center [483, 170] width 120 height 19
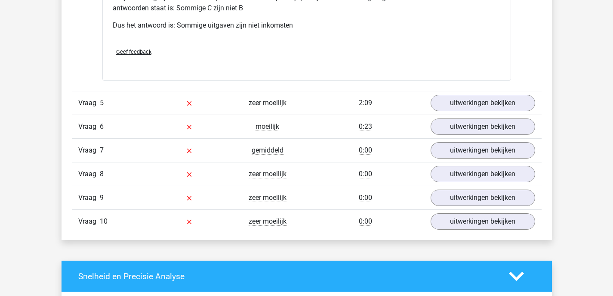
scroll to position [1959, 0]
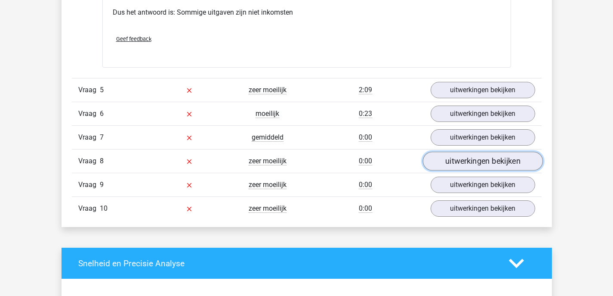
click at [441, 155] on link "uitwerkingen bekijken" at bounding box center [483, 160] width 120 height 19
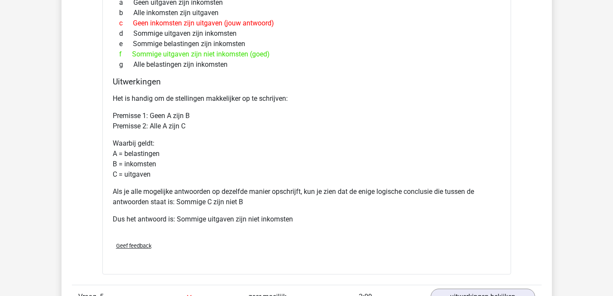
scroll to position [1494, 0]
